Goal: Information Seeking & Learning: Understand process/instructions

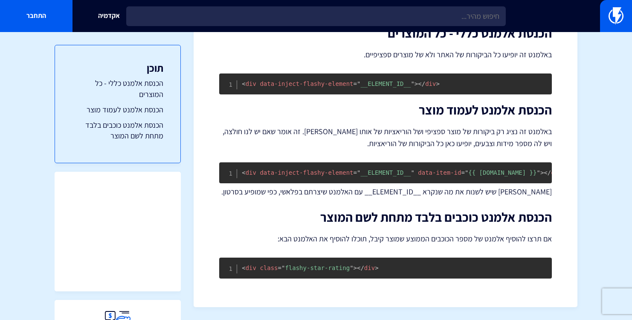
scroll to position [225, 0]
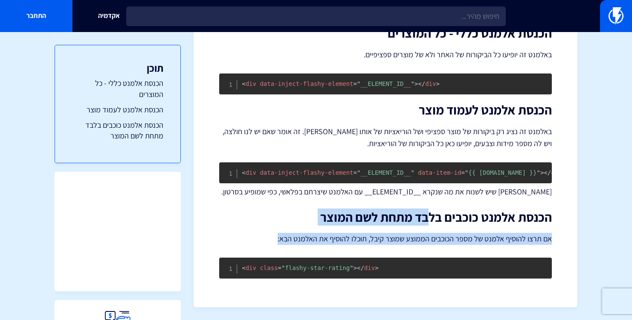
drag, startPoint x: 430, startPoint y: 215, endPoint x: 290, endPoint y: 245, distance: 143.2
click at [290, 245] on div "הטמעת Flashy Reviews באתר Shopify ההטמעה של Flashy Reviews באתר Shopify מאוד נו…" at bounding box center [385, 75] width 333 height 408
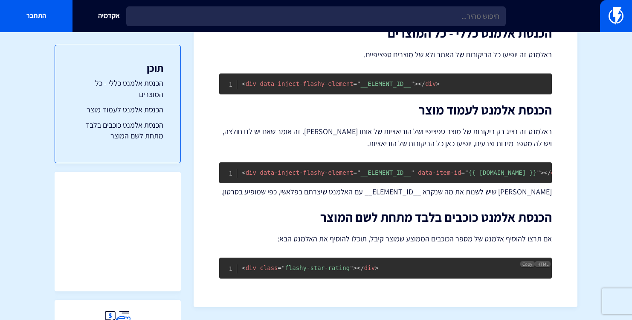
click at [287, 268] on span "= " flashy-star-rating "" at bounding box center [316, 267] width 76 height 7
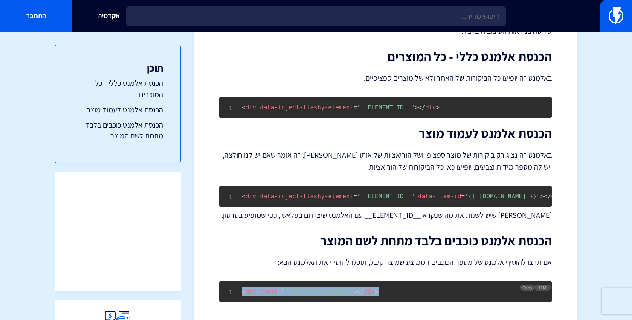
scroll to position [169, 0]
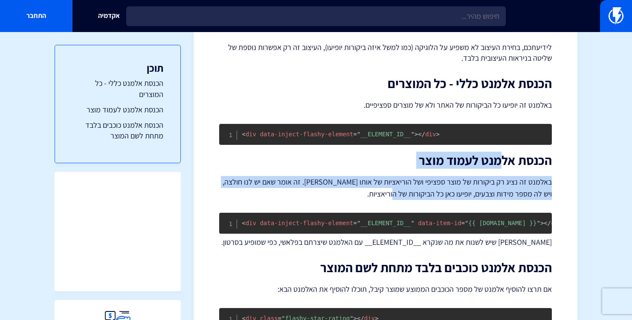
drag, startPoint x: 502, startPoint y: 154, endPoint x: 373, endPoint y: 191, distance: 134.9
click at [373, 191] on div "הטמעת Flashy Reviews באתר Shopify ההטמעה של Flashy Reviews באתר Shopify מאוד נו…" at bounding box center [385, 125] width 333 height 408
click at [373, 191] on p "באלמנט זה נציג רק ביקורות של מוצר ספציפי ושל הוריאציות של אותו [PERSON_NAME]. ז…" at bounding box center [385, 188] width 333 height 24
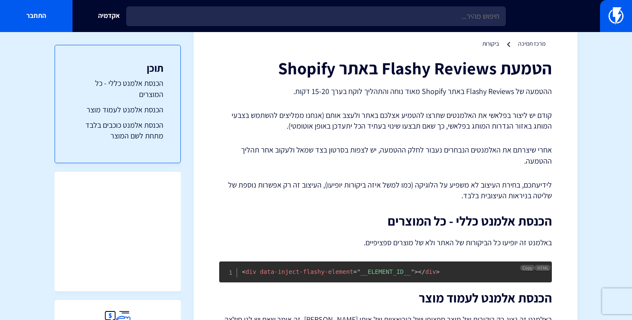
scroll to position [0, 0]
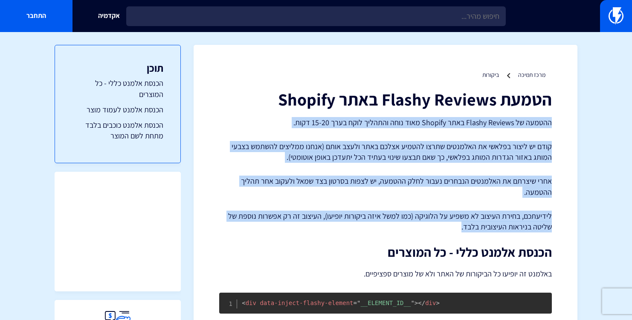
drag, startPoint x: 375, startPoint y: 113, endPoint x: 288, endPoint y: 224, distance: 141.4
click at [288, 224] on div "הטמעת Flashy Reviews באתר Shopify ההטמעה של Flashy Reviews באתר Shopify מאוד נו…" at bounding box center [385, 294] width 333 height 408
click at [288, 224] on p "לידיעתכם, בחירת העיצוב לא משפיע על הלוגיקה (כמו למשל איזה ביקורות יופיעו), העיצ…" at bounding box center [385, 221] width 333 height 22
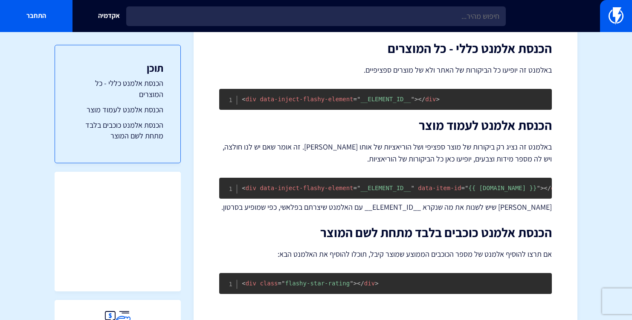
scroll to position [225, 0]
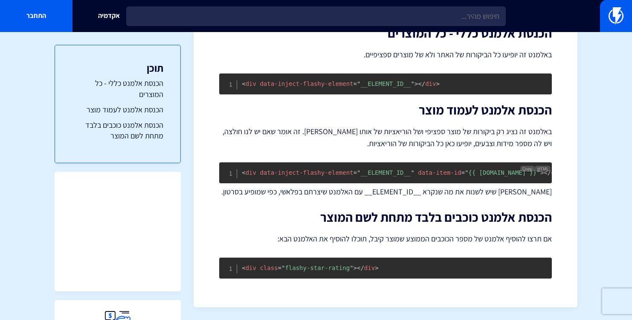
drag, startPoint x: 315, startPoint y: 165, endPoint x: 465, endPoint y: 167, distance: 149.8
click at [463, 169] on span "< div data-inject-flashy-element = " __ELEMENT_ID__ " data-item-id = " {{ [DOMA…" at bounding box center [393, 172] width 302 height 7
drag, startPoint x: 465, startPoint y: 167, endPoint x: 458, endPoint y: 165, distance: 7.6
click at [458, 169] on span """ at bounding box center [458, 172] width 3 height 7
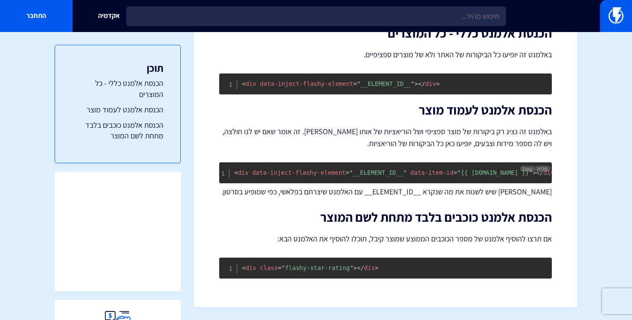
click at [458, 169] on span """ at bounding box center [458, 172] width 3 height 7
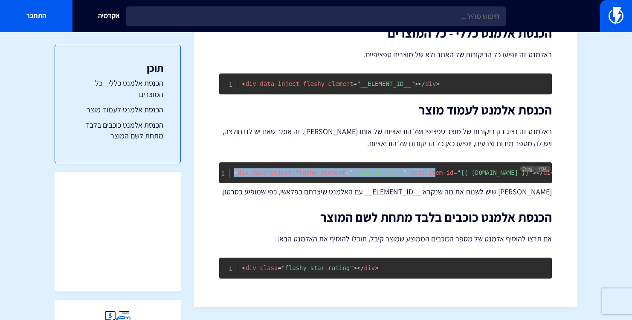
scroll to position [0, 0]
drag, startPoint x: 435, startPoint y: 168, endPoint x: 255, endPoint y: 169, distance: 180.1
click at [255, 169] on span "< div data-inject-flashy-element = " __ELEMENT_ID__ " data-item-id = " {{ [DOMA…" at bounding box center [393, 172] width 302 height 7
click at [255, 169] on span "< div" at bounding box center [249, 172] width 15 height 7
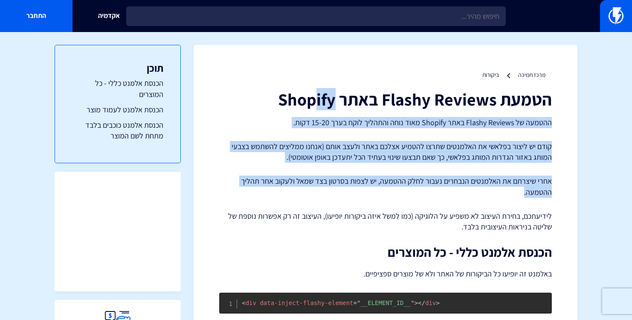
drag, startPoint x: 317, startPoint y: 108, endPoint x: 292, endPoint y: 195, distance: 90.5
click at [292, 195] on div "הטמעת Flashy Reviews באתר Shopify ההטמעה של Flashy Reviews באתר Shopify מאוד נו…" at bounding box center [385, 294] width 333 height 408
click at [292, 195] on p "אחרי שיצרתם את האלמנטים הנבחרים נעבור לחלק ההטמעה, יש לצפות בסרטון בצד שמאל ולע…" at bounding box center [385, 186] width 333 height 22
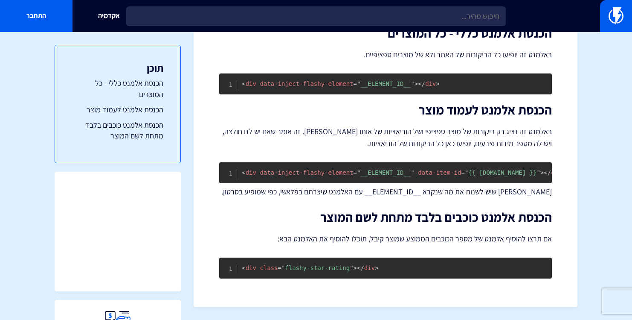
scroll to position [225, 0]
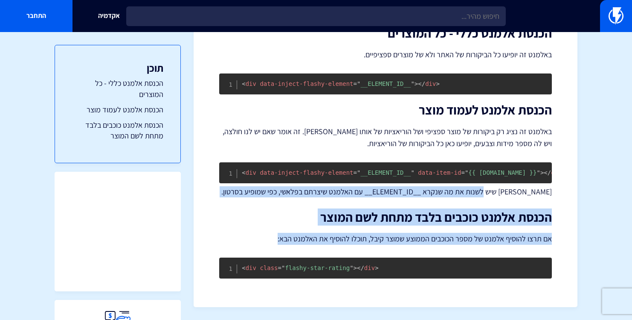
drag, startPoint x: 495, startPoint y: 187, endPoint x: 248, endPoint y: 255, distance: 256.6
click at [248, 255] on div "הטמעת Flashy Reviews באתר Shopify ההטמעה של Flashy Reviews באתר Shopify מאוד נו…" at bounding box center [385, 75] width 333 height 408
click at [251, 248] on div "הטמעת Flashy Reviews באתר Shopify ההטמעה של Flashy Reviews באתר Shopify מאוד נו…" at bounding box center [385, 75] width 333 height 408
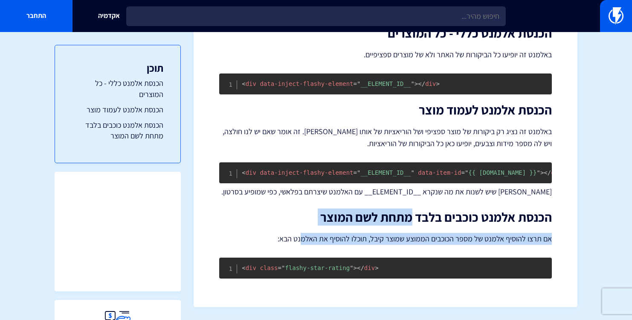
drag, startPoint x: 304, startPoint y: 234, endPoint x: 411, endPoint y: 214, distance: 109.4
click at [411, 214] on div "הטמעת Flashy Reviews באתר Shopify ההטמעה של Flashy Reviews באתר Shopify מאוד נו…" at bounding box center [385, 75] width 333 height 408
click at [411, 214] on h2 "הכנסת אלמנט כוכבים בלבד מתחת לשם המוצר" at bounding box center [385, 217] width 333 height 14
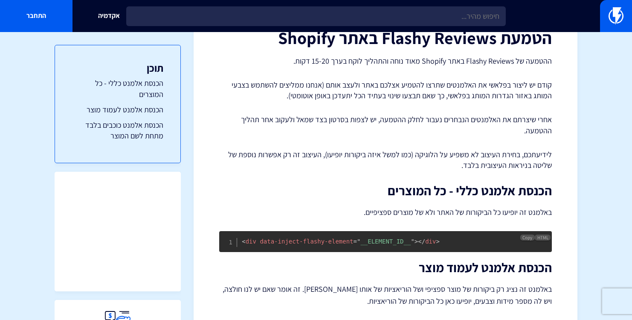
scroll to position [0, 0]
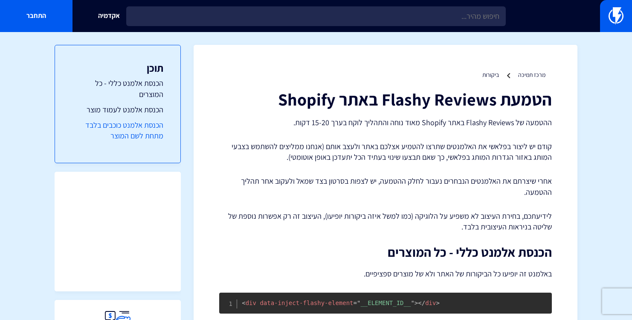
click at [147, 129] on link "הכנסת אלמנט כוכבים בלבד מתחת לשם המוצר" at bounding box center [117, 130] width 91 height 22
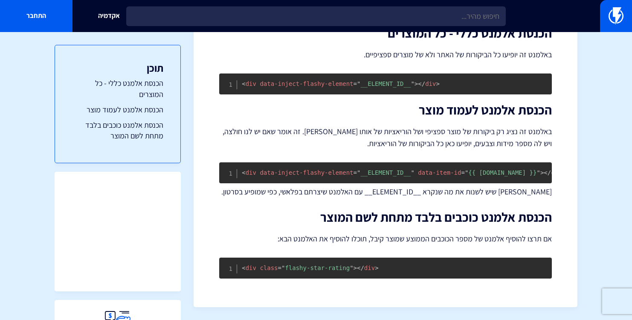
scroll to position [225, 0]
click at [149, 114] on link "הכנסת אלמנט לעמוד מוצר" at bounding box center [117, 109] width 91 height 11
click at [151, 98] on link "הכנסת אלמנט כללי - כל המוצרים" at bounding box center [117, 89] width 91 height 22
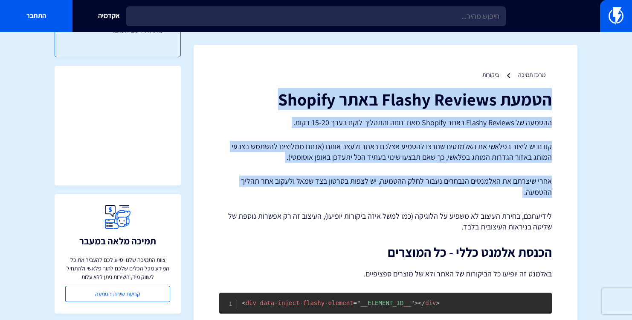
drag, startPoint x: 333, startPoint y: 78, endPoint x: 302, endPoint y: 206, distance: 131.8
click at [302, 206] on div "מרכז תמיכה ביקורות הטמעת Flashy Reviews באתר Shopify ההטמעה של Flashy Reviews ב…" at bounding box center [386, 285] width 384 height 481
click at [302, 206] on div "הטמעת Flashy Reviews באתר Shopify ההטמעה של Flashy Reviews באתר Shopify מאוד נו…" at bounding box center [385, 294] width 333 height 408
drag, startPoint x: 302, startPoint y: 204, endPoint x: 331, endPoint y: 81, distance: 126.7
click at [331, 81] on div "מרכז תמיכה ביקורות הטמעת Flashy Reviews באתר Shopify ההטמעה של Flashy Reviews ב…" at bounding box center [386, 285] width 384 height 481
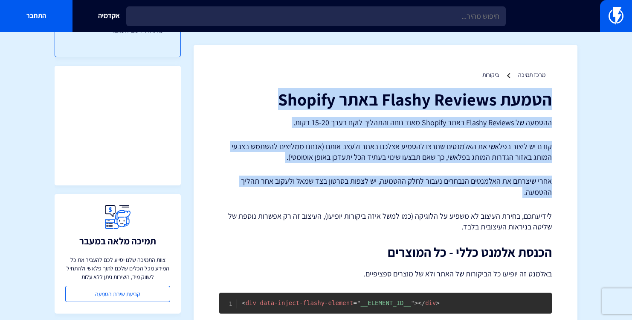
click at [331, 81] on div "מרכז תמיכה ביקורות הטמעת Flashy Reviews באתר Shopify ההטמעה של Flashy Reviews ב…" at bounding box center [386, 285] width 384 height 481
drag, startPoint x: 338, startPoint y: 66, endPoint x: 290, endPoint y: 207, distance: 149.4
click at [290, 207] on div "מרכז תמיכה ביקורות הטמעת Flashy Reviews באתר Shopify ההטמעה של Flashy Reviews ב…" at bounding box center [386, 285] width 384 height 481
click at [290, 207] on div "הטמעת Flashy Reviews באתר Shopify ההטמעה של Flashy Reviews באתר Shopify מאוד נו…" at bounding box center [385, 294] width 333 height 408
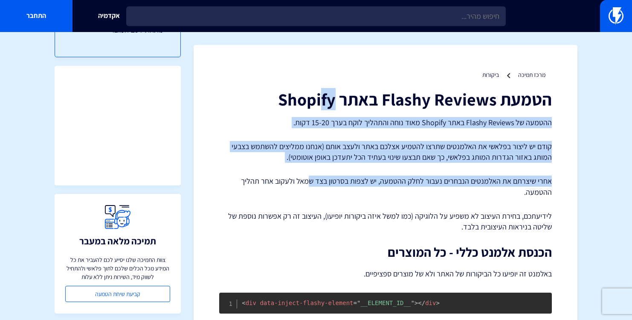
drag, startPoint x: 311, startPoint y: 176, endPoint x: 326, endPoint y: 107, distance: 70.7
click at [326, 107] on div "הטמעת Flashy Reviews באתר Shopify ההטמעה של Flashy Reviews באתר Shopify מאוד נו…" at bounding box center [385, 294] width 333 height 408
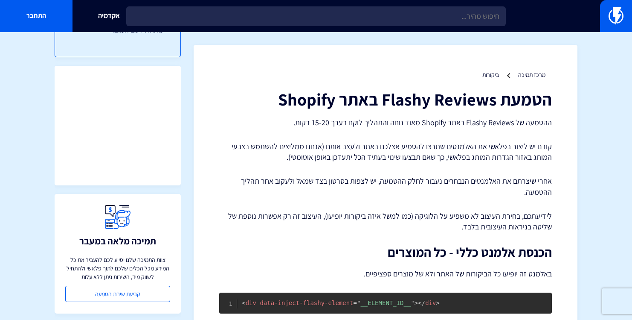
click at [313, 131] on div "הטמעת Flashy Reviews באתר Shopify ההטמעה של Flashy Reviews באתר Shopify מאוד נו…" at bounding box center [385, 294] width 333 height 408
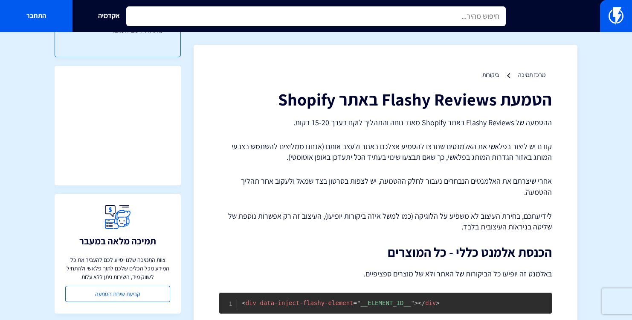
click at [475, 20] on input "text" at bounding box center [315, 16] width 379 height 20
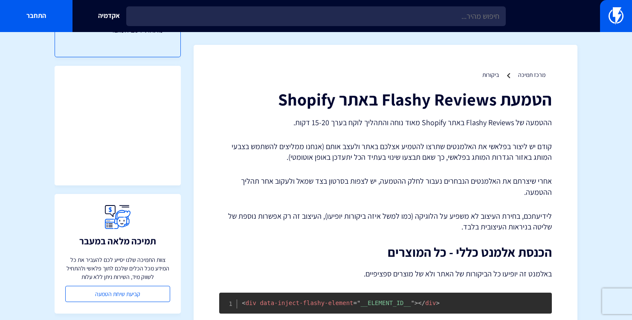
click at [375, 65] on div "מרכז תמיכה ביקורות הטמעת Flashy Reviews באתר Shopify ההטמעה של Flashy Reviews ב…" at bounding box center [386, 285] width 384 height 481
